Goal: Task Accomplishment & Management: Manage account settings

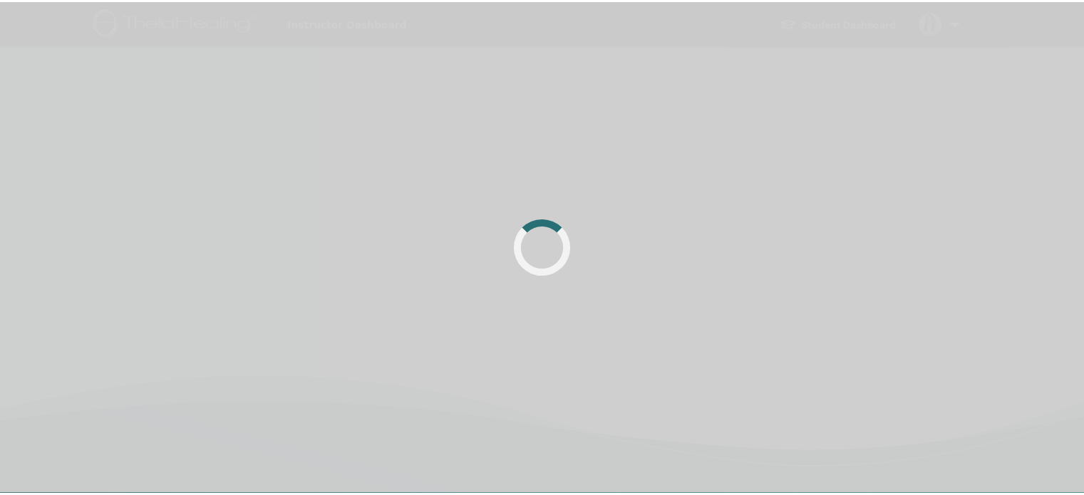
scroll to position [2, 0]
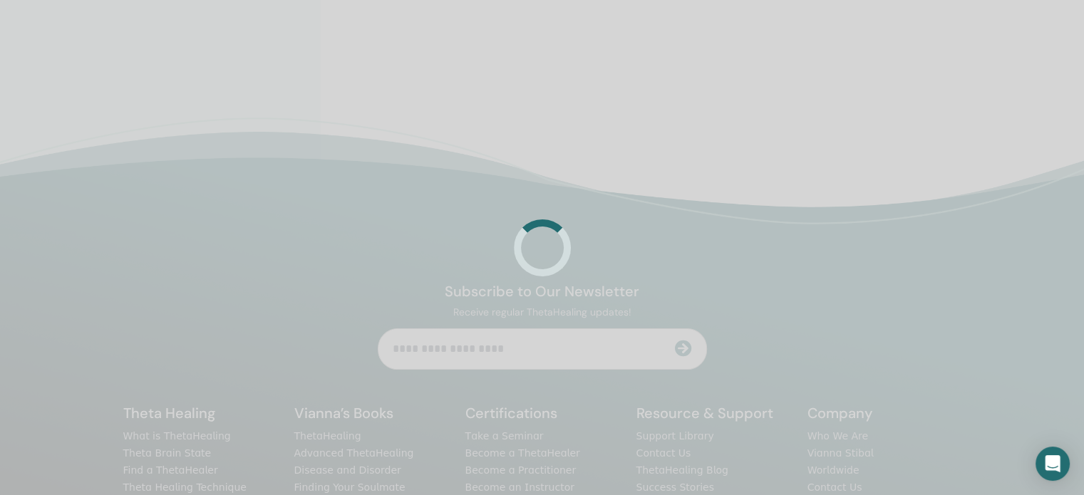
scroll to position [248, 0]
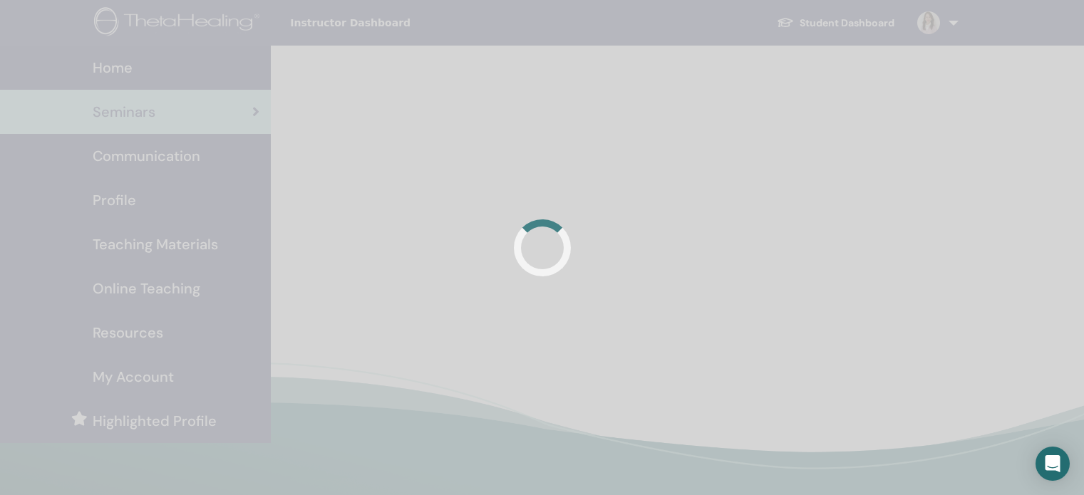
scroll to position [228, 0]
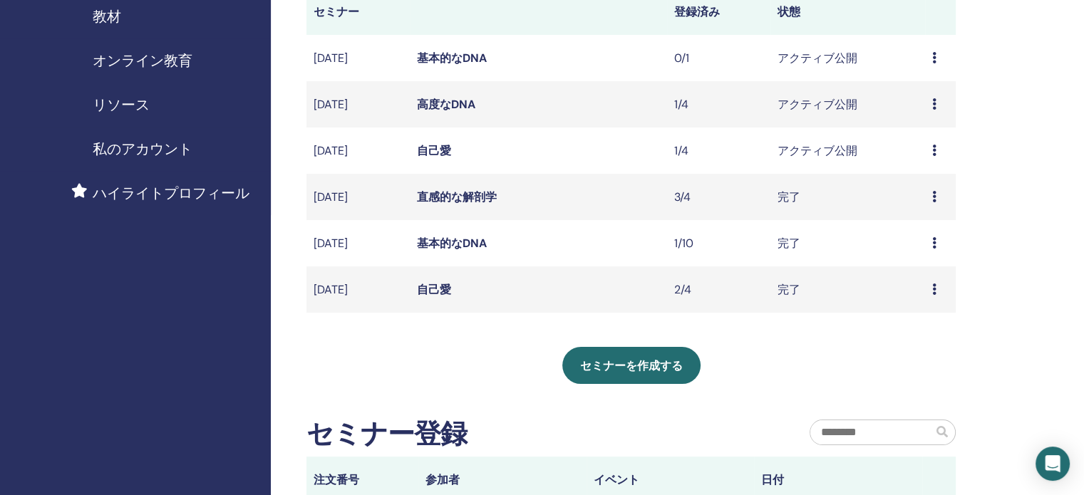
click at [436, 149] on font "自己愛" at bounding box center [434, 150] width 34 height 15
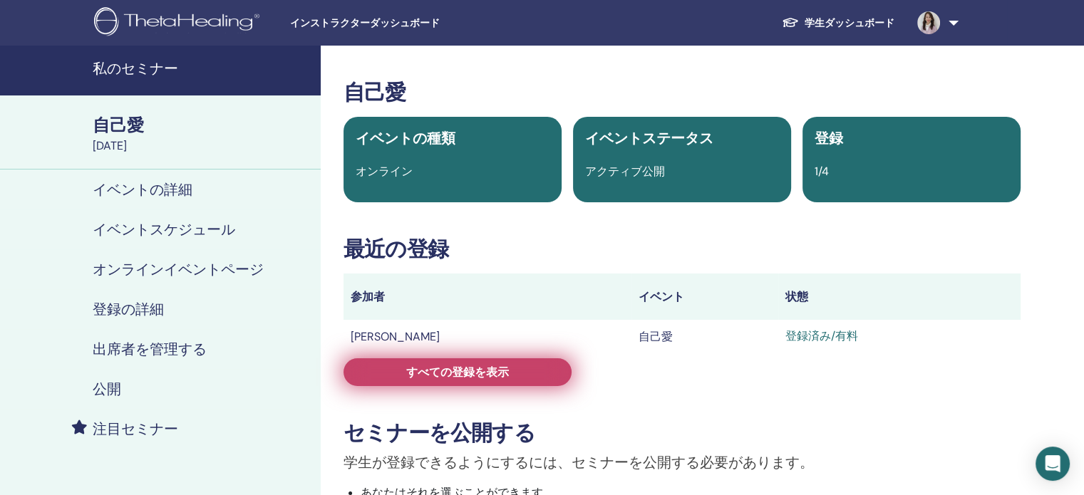
click at [448, 381] on link "すべての登録を表示" at bounding box center [457, 372] width 228 height 28
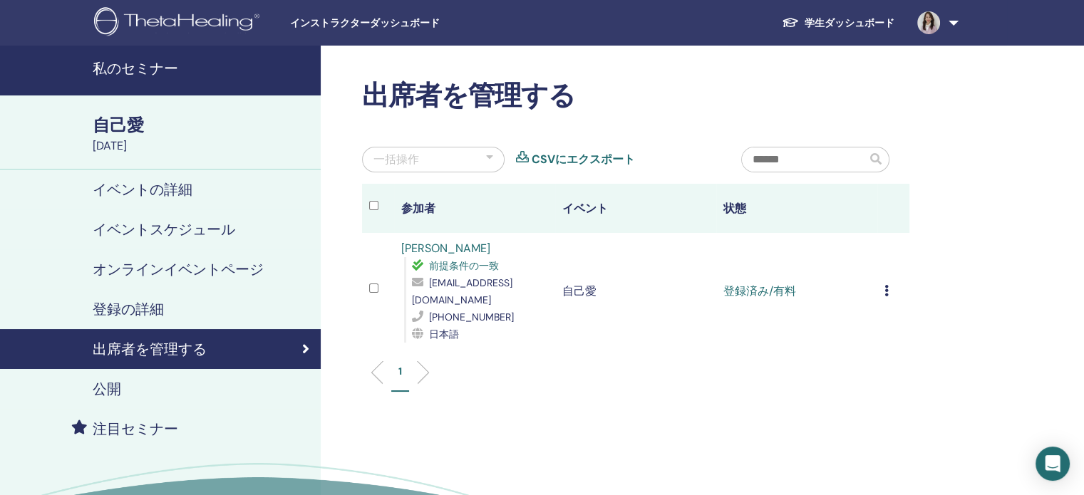
click at [886, 289] on icon at bounding box center [886, 290] width 4 height 11
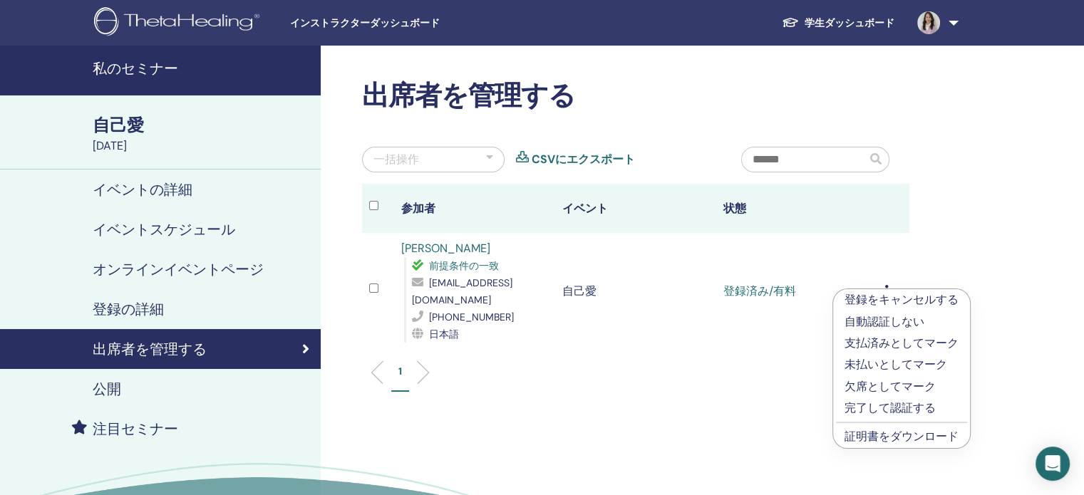
click at [867, 412] on font "完了して認証する" at bounding box center [889, 407] width 91 height 15
